Goal: Task Accomplishment & Management: Manage account settings

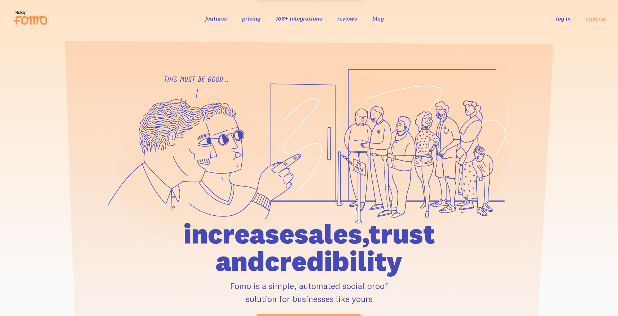
click at [555, 21] on ul "log in sign up" at bounding box center [576, 18] width 58 height 8
click at [557, 20] on link "log in" at bounding box center [563, 18] width 15 height 7
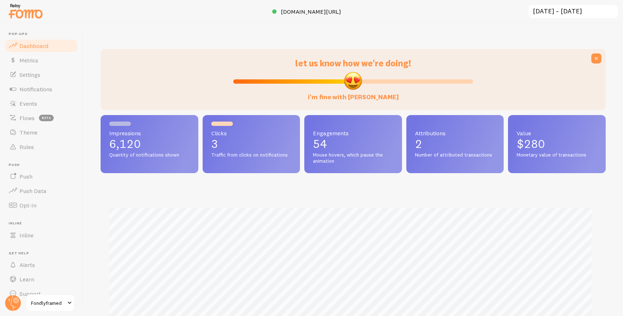
scroll to position [189, 500]
click at [49, 109] on link "Events" at bounding box center [41, 103] width 74 height 14
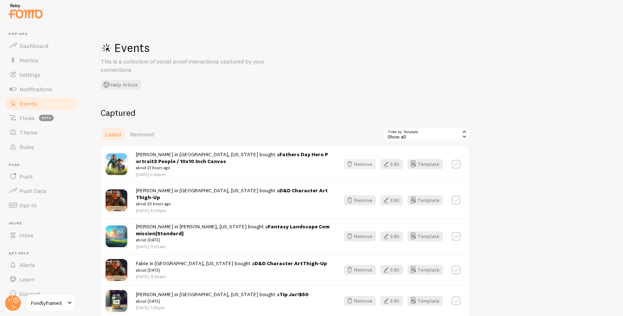
click at [362, 164] on button "Remove" at bounding box center [360, 164] width 32 height 10
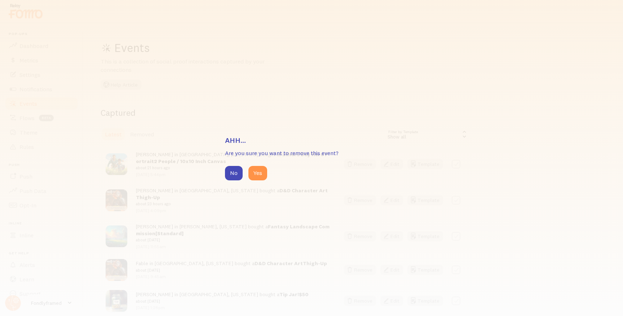
click at [268, 172] on div "No Yes" at bounding box center [311, 173] width 173 height 14
click at [260, 172] on button "Yes" at bounding box center [258, 173] width 19 height 14
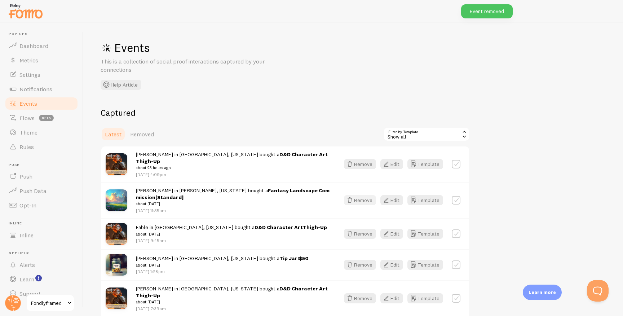
click at [353, 196] on icon "button" at bounding box center [350, 200] width 9 height 9
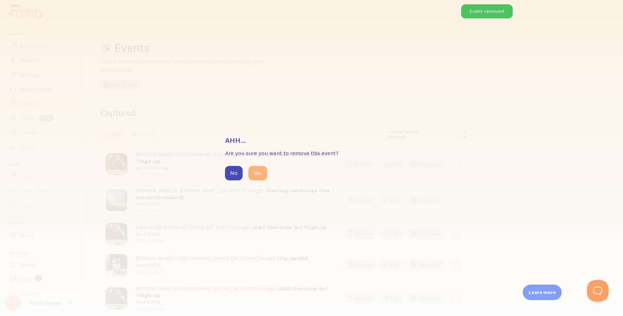
click at [261, 176] on button "Yes" at bounding box center [258, 173] width 19 height 14
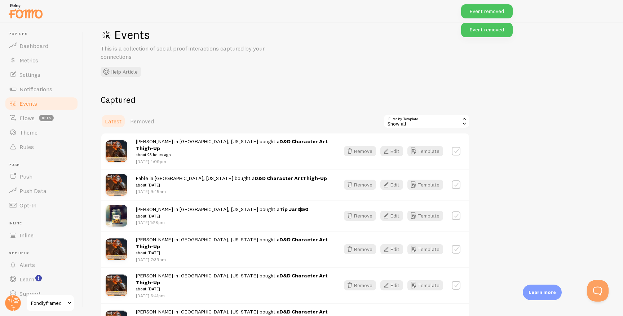
scroll to position [30, 0]
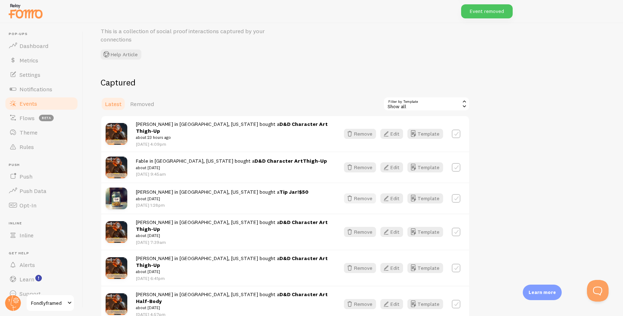
click at [354, 194] on icon "button" at bounding box center [350, 198] width 9 height 9
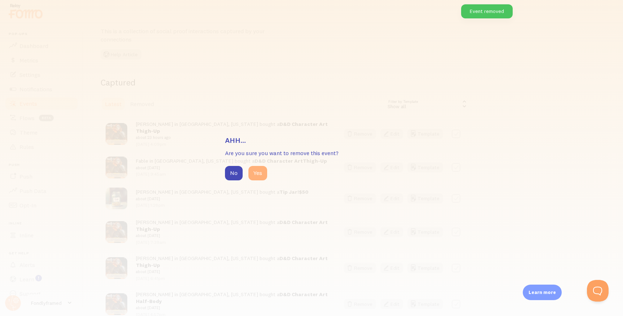
click at [259, 174] on button "Yes" at bounding box center [258, 173] width 19 height 14
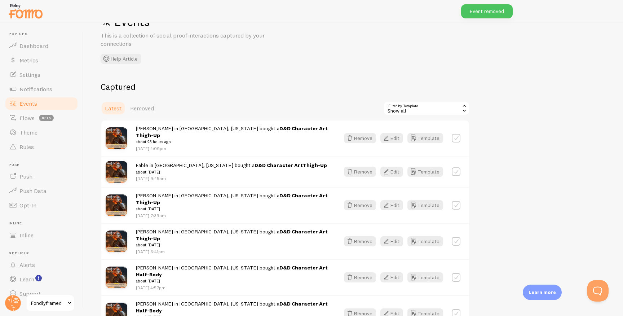
scroll to position [0, 0]
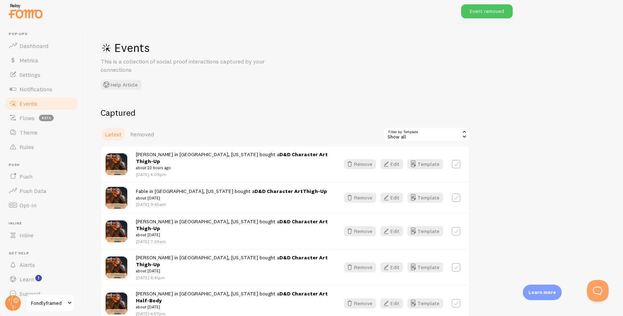
click at [264, 96] on div "Events This is a collection of social proof interactions captured by your conne…" at bounding box center [353, 169] width 540 height 293
